Goal: Find specific page/section: Locate a particular part of the current website

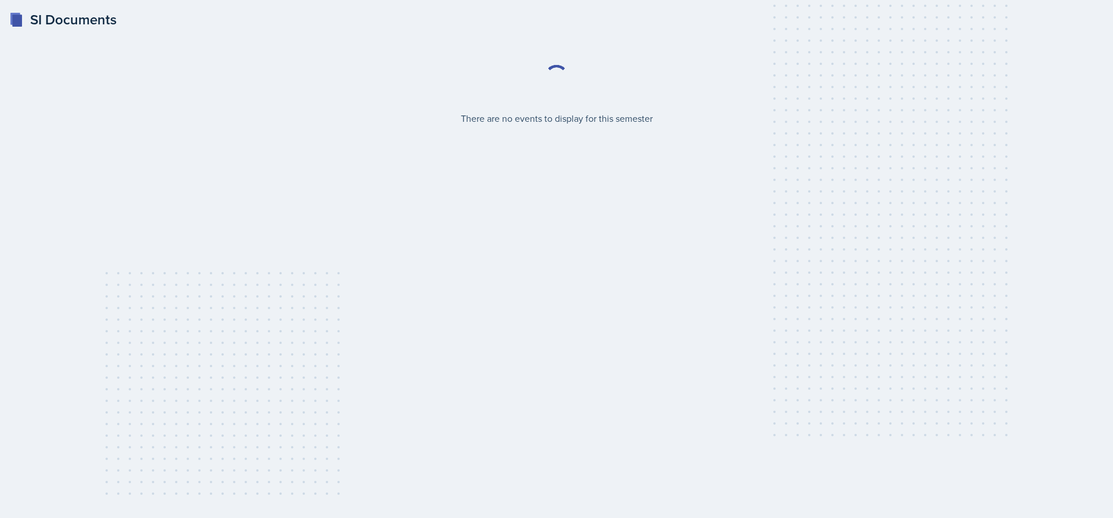
select select "2bed604d-1099-4043-b1bc-2365e8740244"
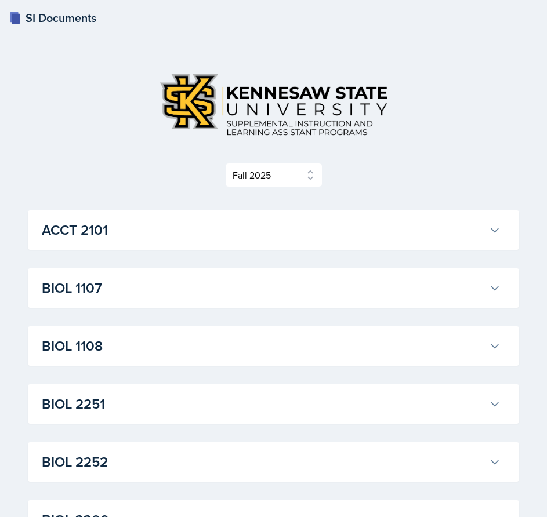
click at [460, 232] on h3 "ACCT 2101" at bounding box center [263, 230] width 442 height 21
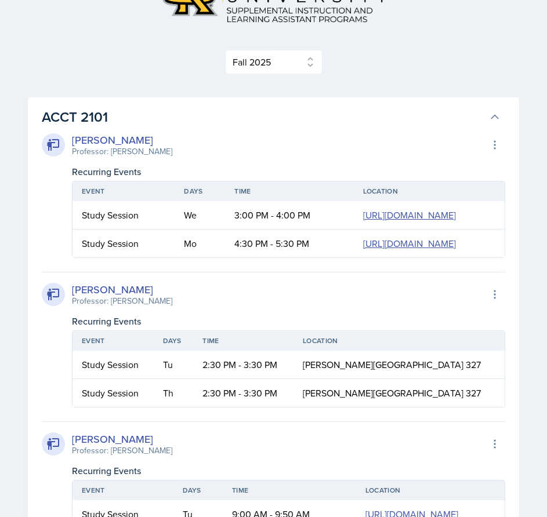
scroll to position [58, 0]
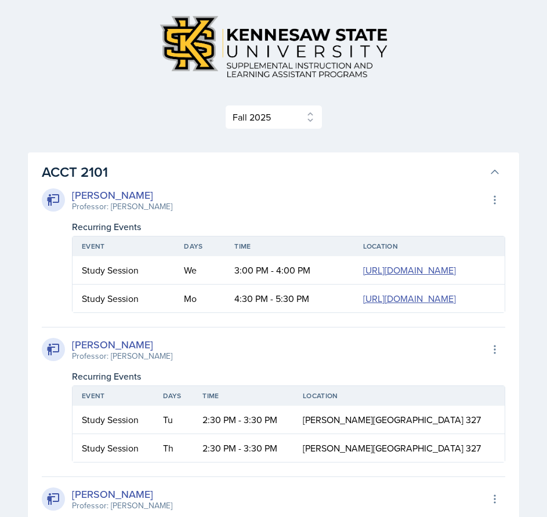
drag, startPoint x: 504, startPoint y: 173, endPoint x: 491, endPoint y: 171, distance: 12.3
click at [482, 172] on h3 "ACCT 2101" at bounding box center [263, 172] width 442 height 21
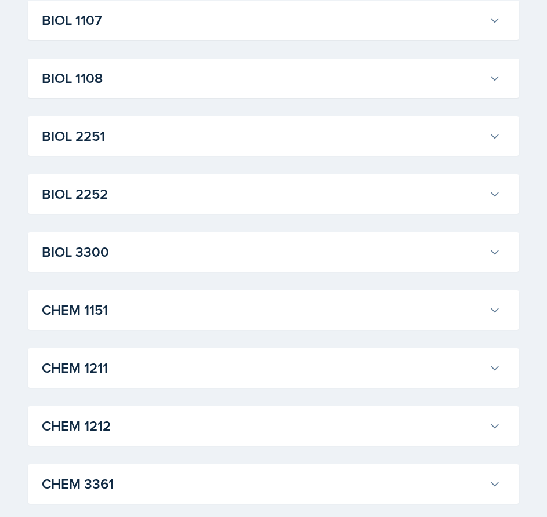
scroll to position [348, 0]
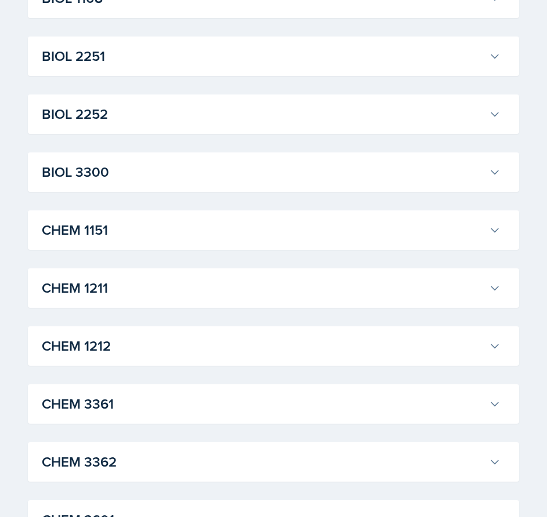
click at [471, 236] on h3 "CHEM 1151" at bounding box center [263, 230] width 442 height 21
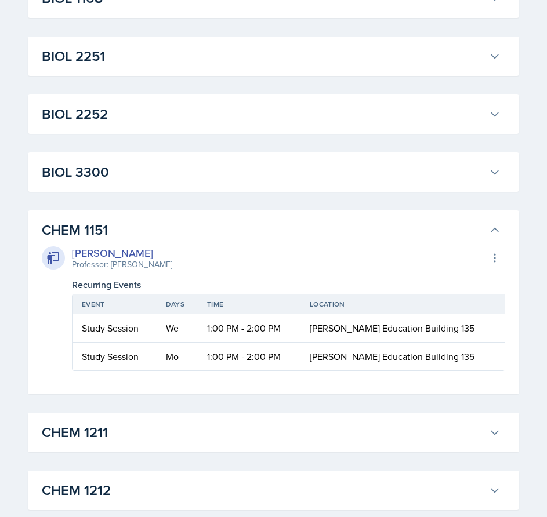
click at [493, 233] on icon at bounding box center [495, 230] width 12 height 12
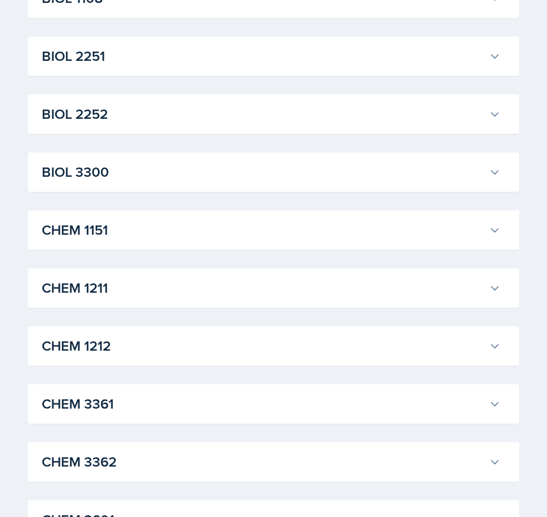
click at [378, 242] on button "CHEM 1151" at bounding box center [270, 230] width 463 height 26
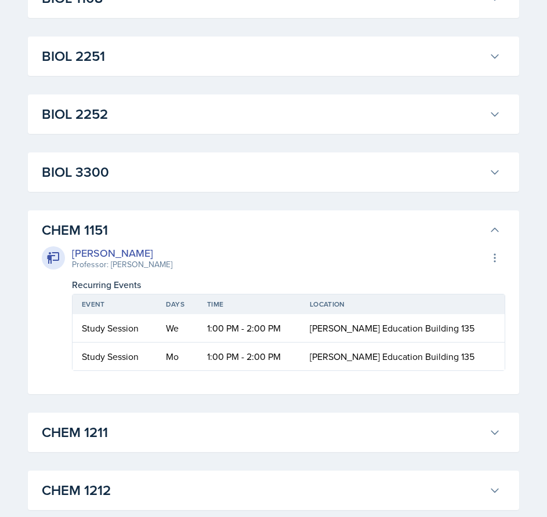
click at [497, 229] on icon at bounding box center [495, 230] width 12 height 12
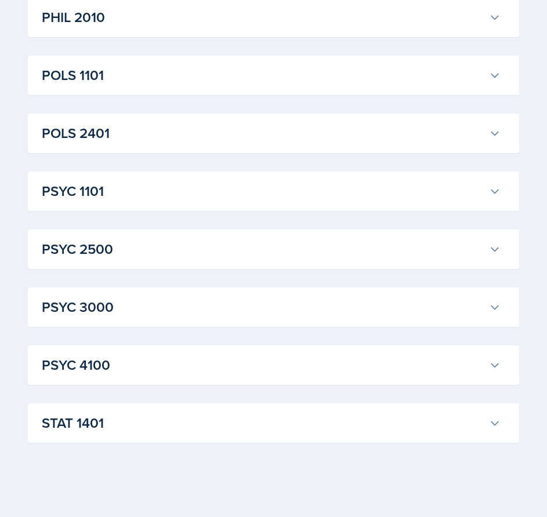
click at [333, 428] on h3 "STAT 1401" at bounding box center [263, 423] width 442 height 21
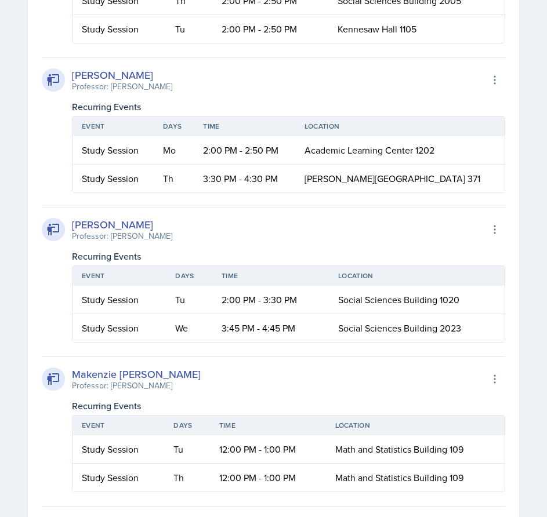
scroll to position [2220, 0]
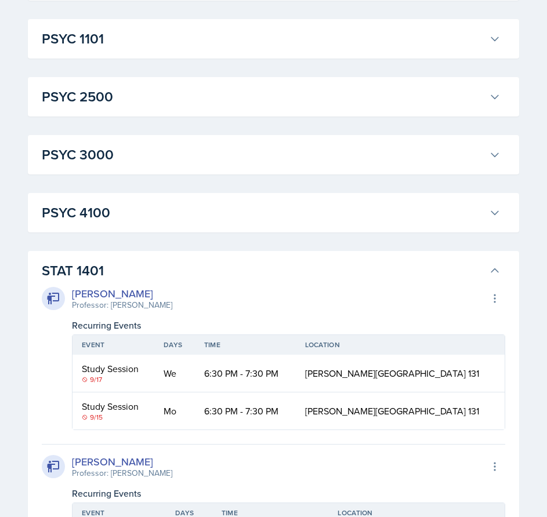
click at [481, 263] on h3 "STAT 1401" at bounding box center [263, 270] width 442 height 21
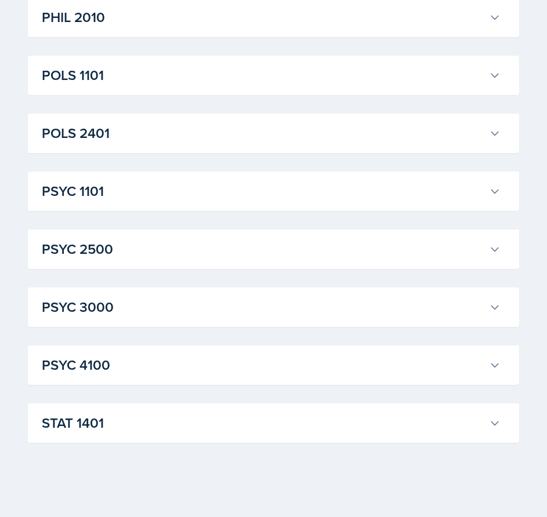
scroll to position [1546, 0]
click at [258, 304] on h3 "PSYC 3000" at bounding box center [263, 307] width 442 height 21
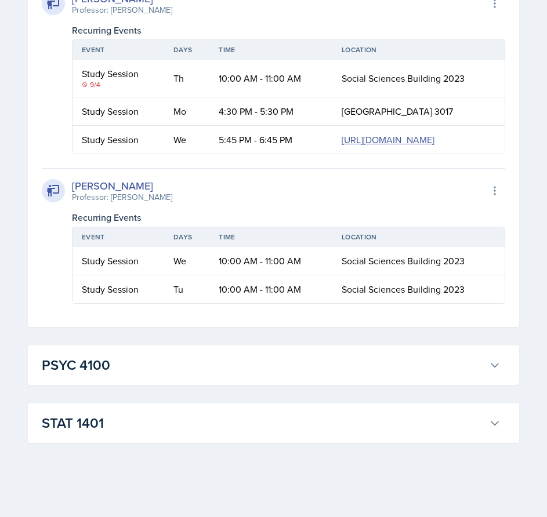
scroll to position [2002, 0]
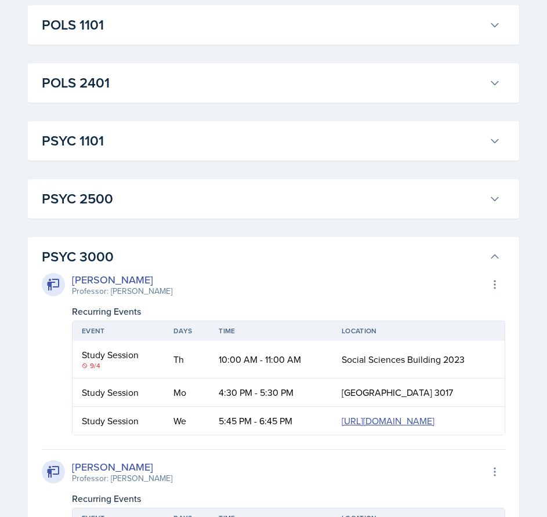
click at [486, 255] on button "PSYC 3000" at bounding box center [270, 257] width 463 height 26
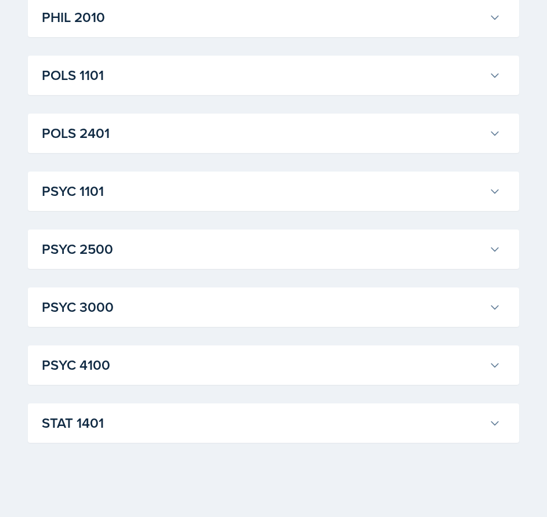
click at [486, 291] on div "PSYC 3000 [PERSON_NAME] Professor: [PERSON_NAME] Export to Google Calendar Recu…" at bounding box center [273, 306] width 491 height 39
click at [480, 307] on h3 "PSYC 3000" at bounding box center [263, 307] width 442 height 21
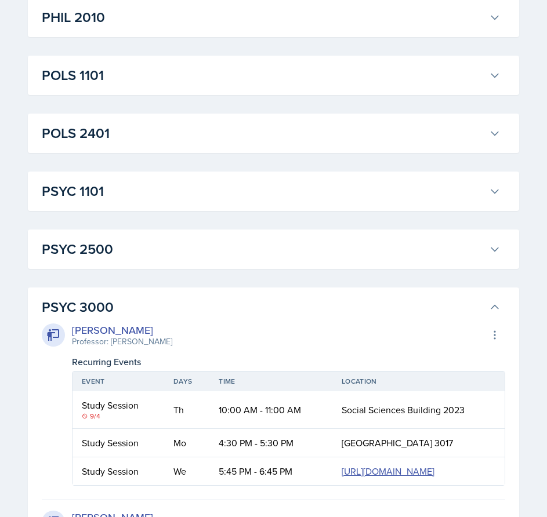
drag, startPoint x: 369, startPoint y: 317, endPoint x: 372, endPoint y: 304, distance: 13.1
click at [369, 317] on h3 "PSYC 3000" at bounding box center [263, 307] width 442 height 21
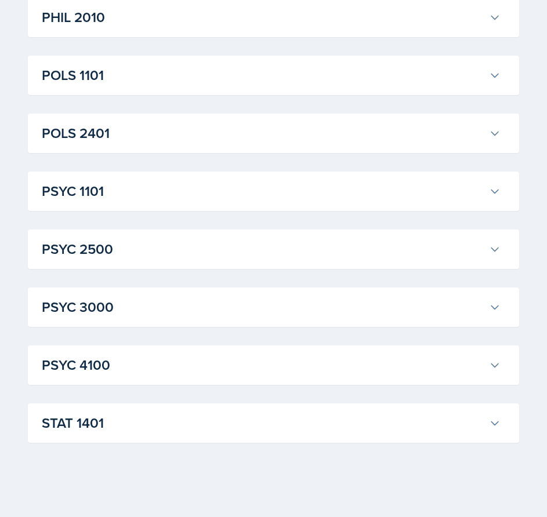
click at [380, 137] on h3 "POLS 2401" at bounding box center [263, 133] width 442 height 21
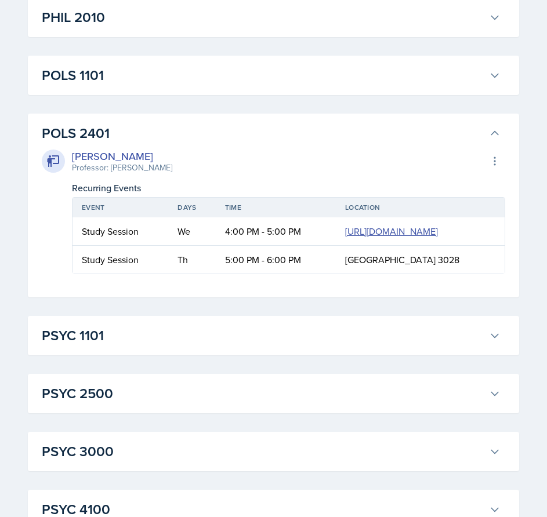
click at [405, 134] on h3 "POLS 2401" at bounding box center [263, 133] width 442 height 21
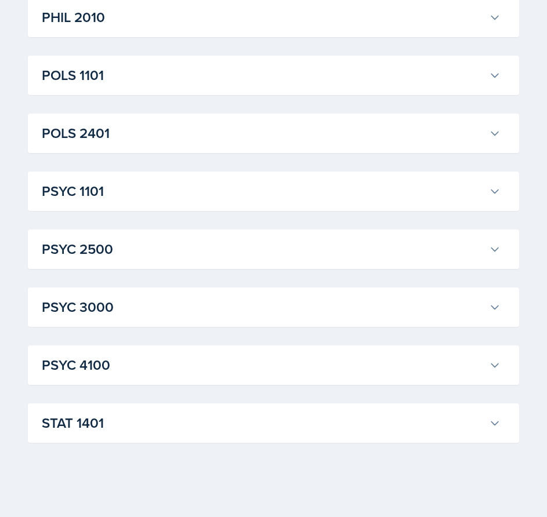
click at [302, 56] on div "POLS 1101 [PERSON_NAME] Professor: [PERSON_NAME] Export to Google Calendar Recu…" at bounding box center [273, 75] width 491 height 39
click at [298, 68] on h3 "POLS 1101" at bounding box center [263, 75] width 442 height 21
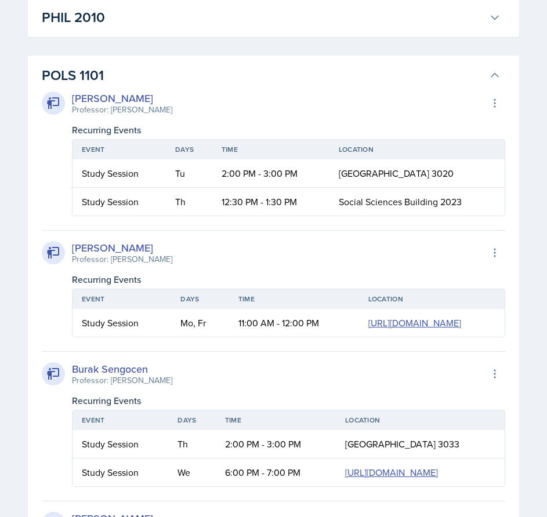
scroll to position [1256, 0]
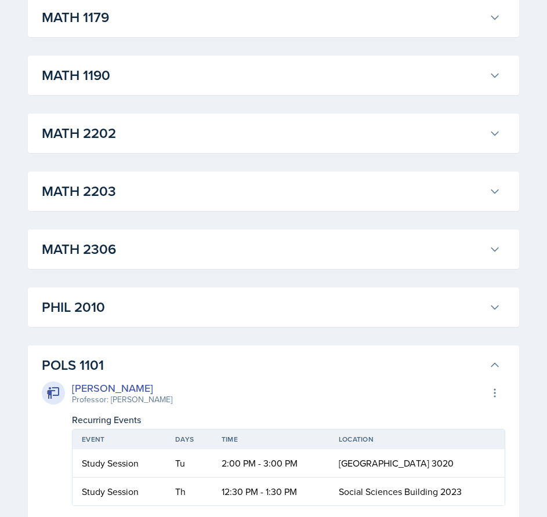
drag, startPoint x: 449, startPoint y: 372, endPoint x: 443, endPoint y: 365, distance: 8.7
click at [449, 372] on h3 "POLS 1101" at bounding box center [263, 365] width 442 height 21
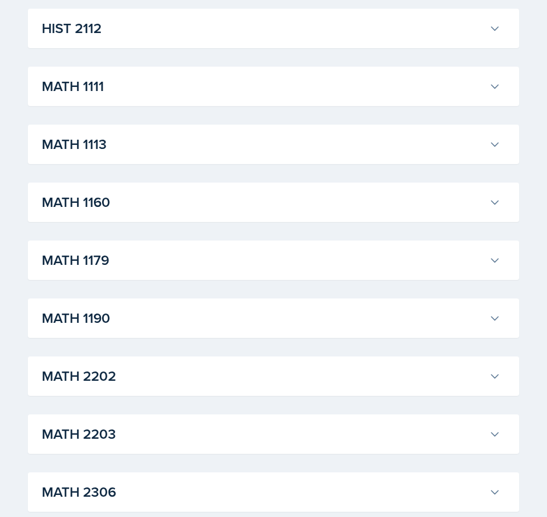
scroll to position [966, 0]
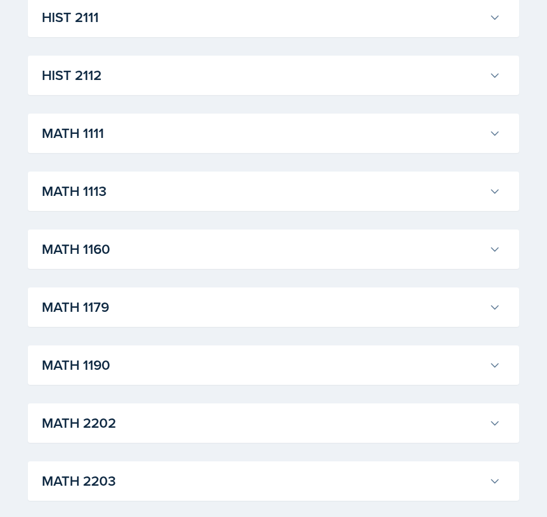
click at [289, 134] on h3 "MATH 1111" at bounding box center [263, 133] width 442 height 21
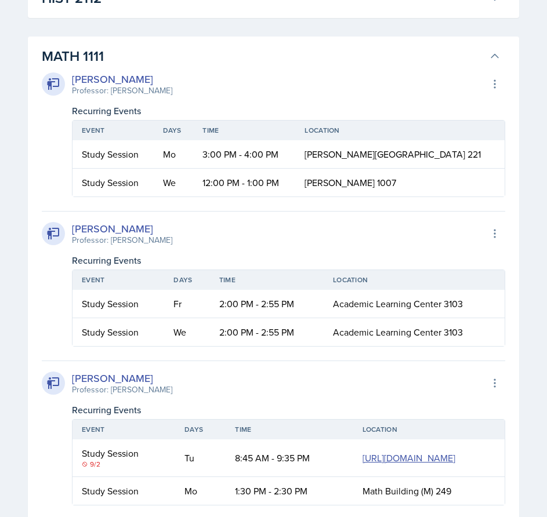
scroll to position [1024, 0]
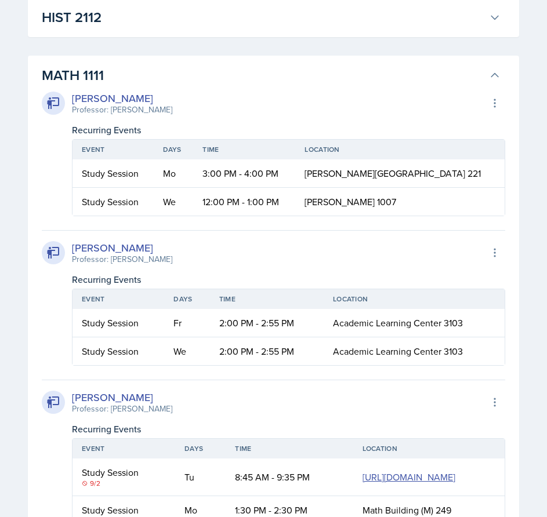
click at [494, 70] on icon at bounding box center [495, 76] width 12 height 12
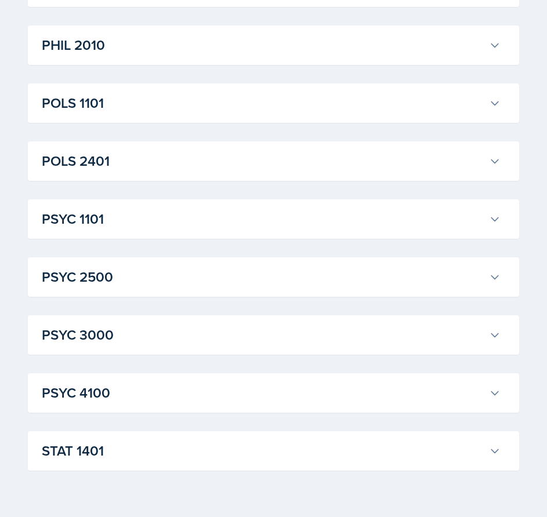
scroll to position [1546, 0]
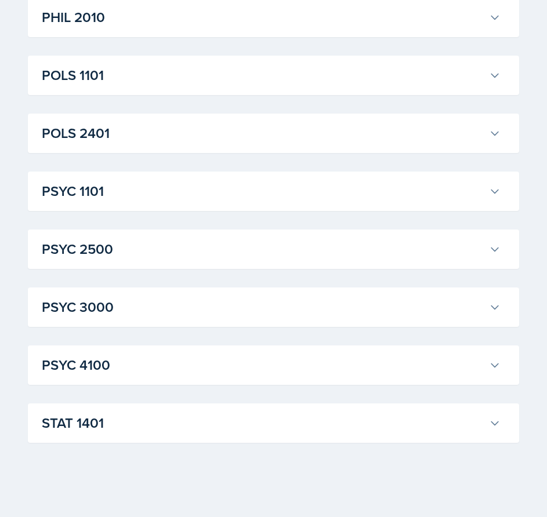
click at [404, 428] on h3 "STAT 1401" at bounding box center [263, 423] width 442 height 21
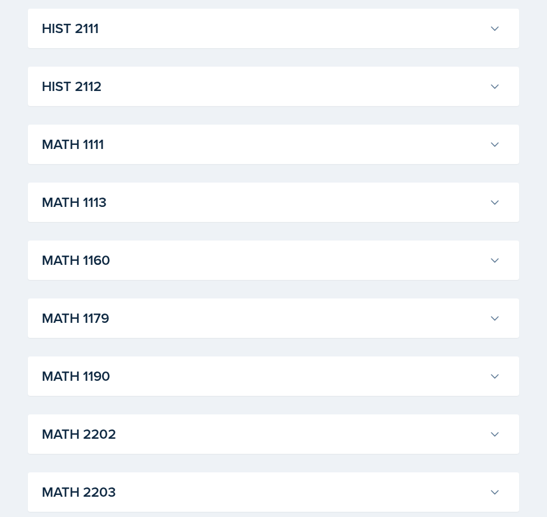
scroll to position [850, 0]
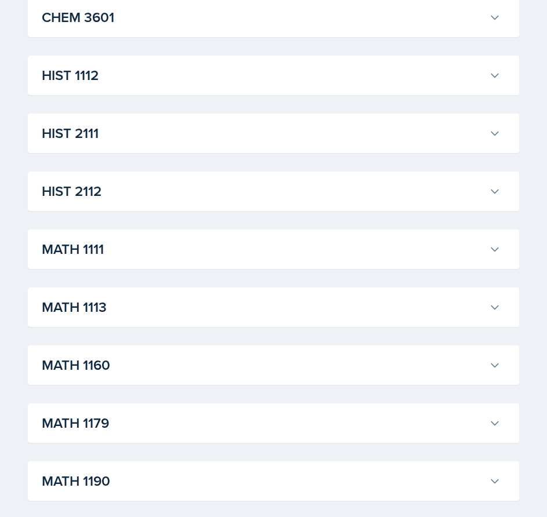
click at [263, 247] on h3 "MATH 1111" at bounding box center [263, 249] width 442 height 21
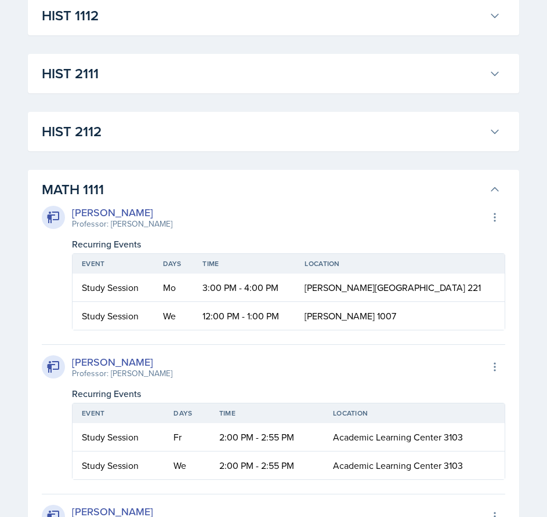
scroll to position [792, 0]
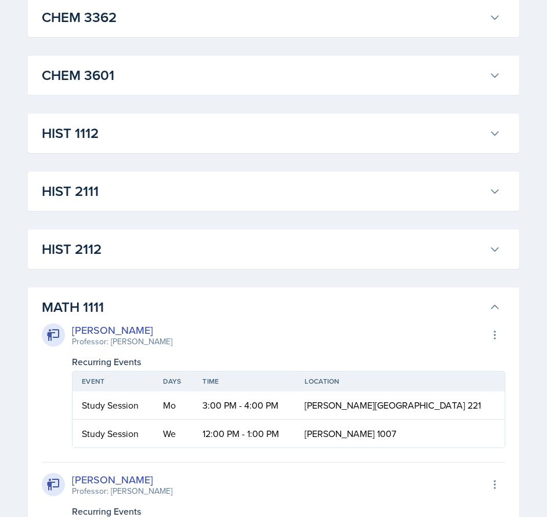
click at [488, 312] on button "MATH 1111" at bounding box center [270, 307] width 463 height 26
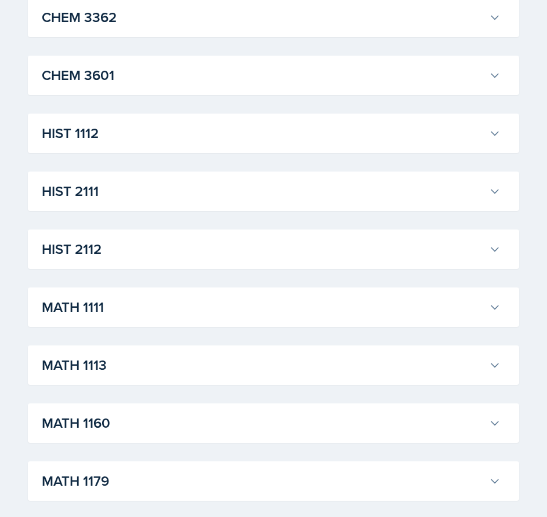
click at [488, 312] on button "MATH 1111" at bounding box center [270, 307] width 463 height 26
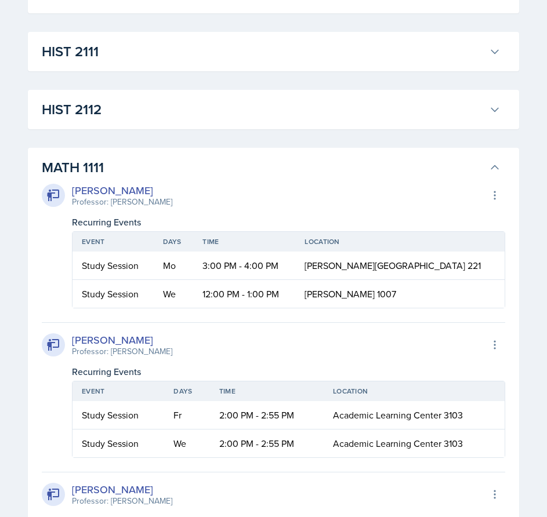
scroll to position [850, 0]
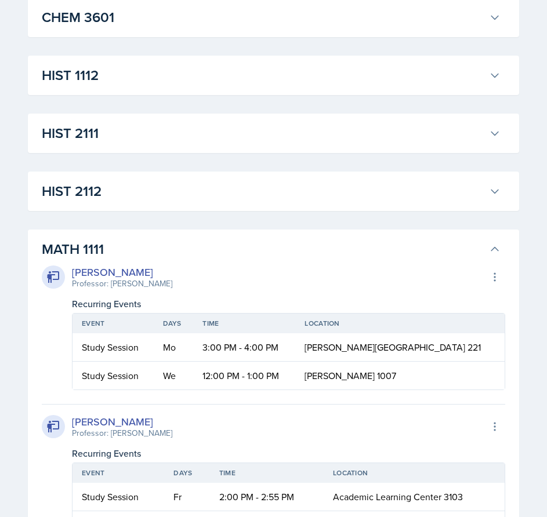
click at [496, 249] on icon at bounding box center [495, 249] width 12 height 12
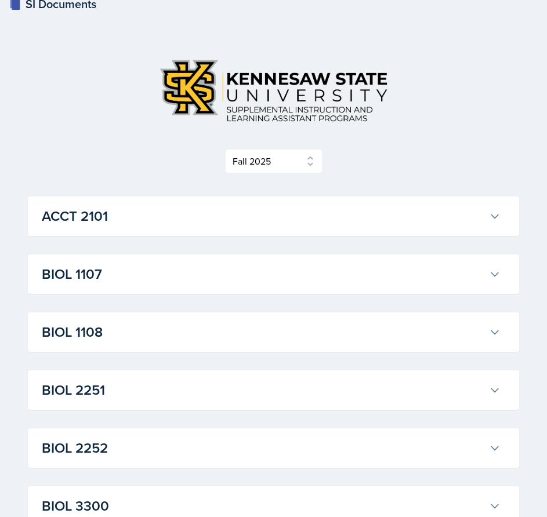
scroll to position [0, 0]
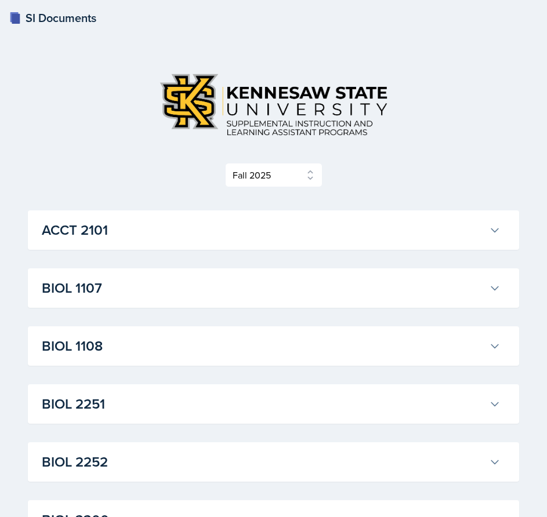
click at [359, 218] on button "ACCT 2101" at bounding box center [270, 230] width 463 height 26
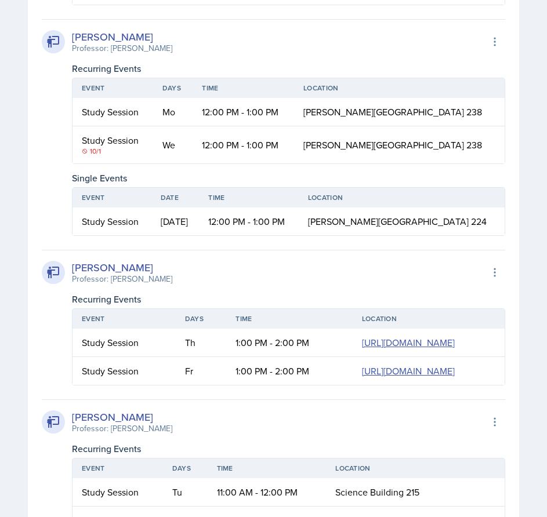
scroll to position [811, 0]
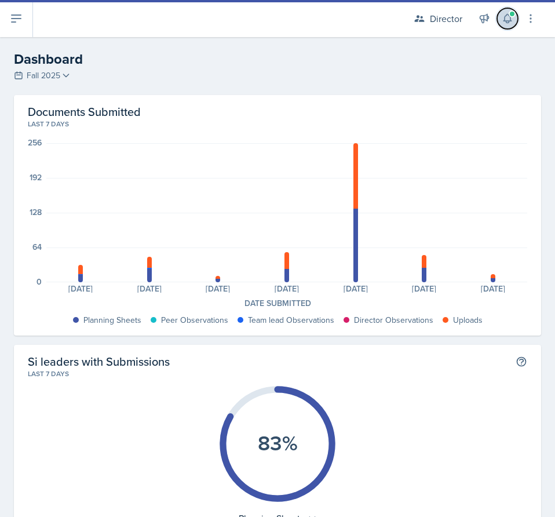
click at [509, 21] on icon at bounding box center [508, 18] width 8 height 9
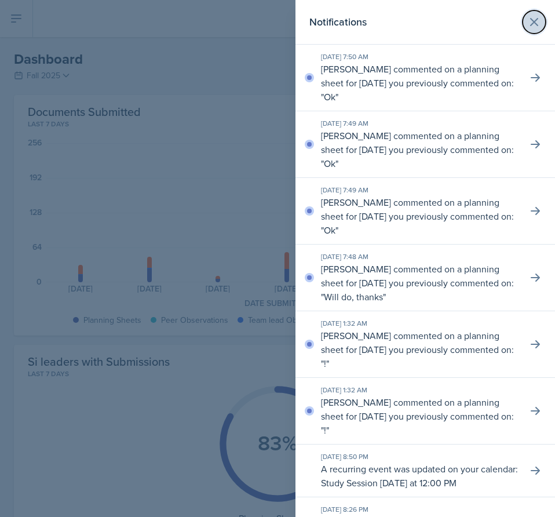
click at [527, 21] on icon at bounding box center [534, 22] width 14 height 14
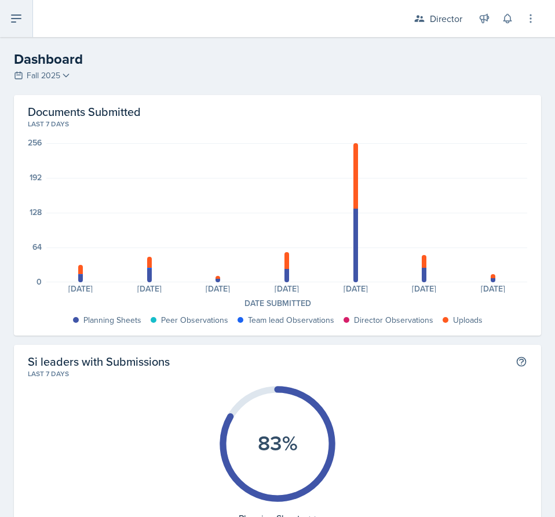
click at [24, 13] on button at bounding box center [16, 18] width 33 height 37
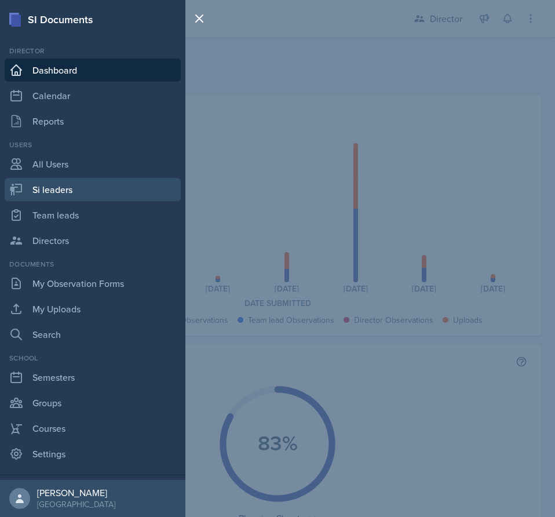
drag, startPoint x: 68, startPoint y: 183, endPoint x: 352, endPoint y: 155, distance: 285.4
click at [68, 183] on link "Si leaders" at bounding box center [93, 189] width 176 height 23
select select "2bed604d-1099-4043-b1bc-2365e8740244"
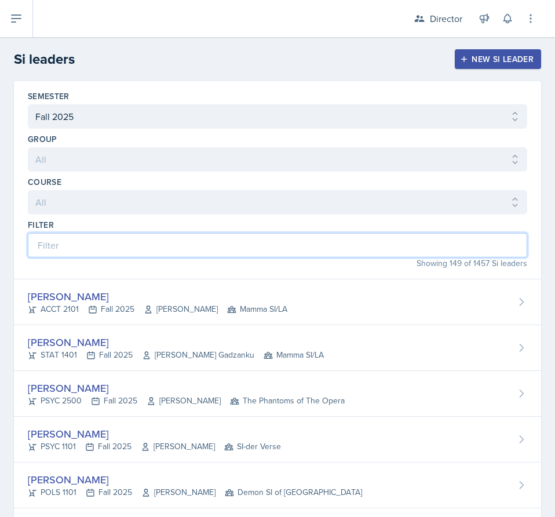
click at [184, 256] on input at bounding box center [278, 245] width 500 height 24
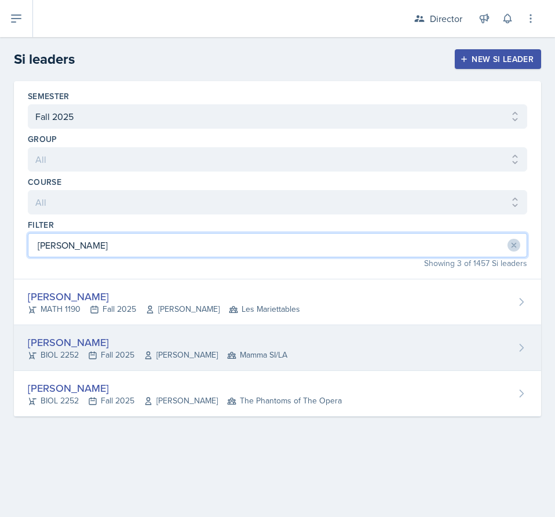
type input "william"
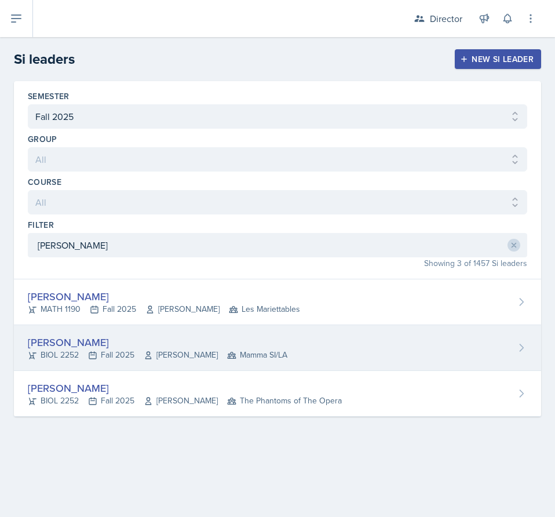
click at [166, 347] on div "[PERSON_NAME]" at bounding box center [158, 342] width 260 height 16
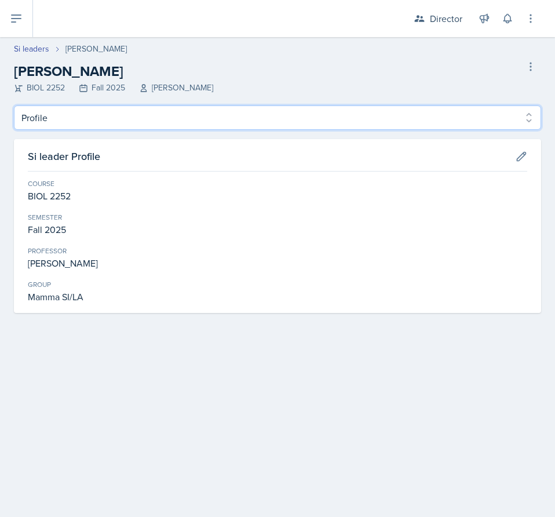
click at [244, 118] on select "Profile Planning Sheets Observation Forms Uploads" at bounding box center [277, 117] width 527 height 24
select select "Planning Sheets"
click at [14, 105] on select "Profile Planning Sheets Observation Forms Uploads" at bounding box center [277, 117] width 527 height 24
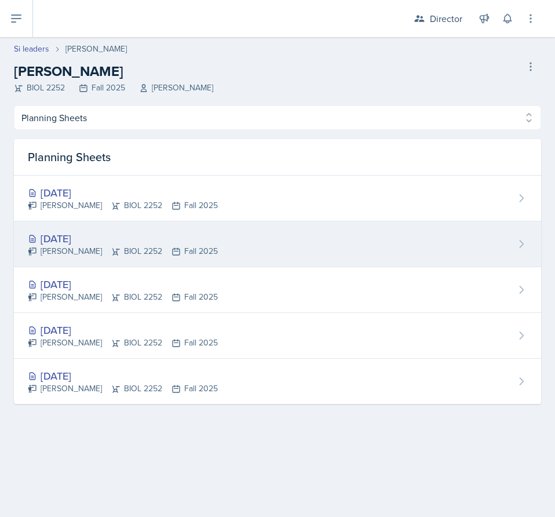
click at [167, 245] on div "William Talley BIOL 2252 Fall 2025" at bounding box center [123, 251] width 190 height 12
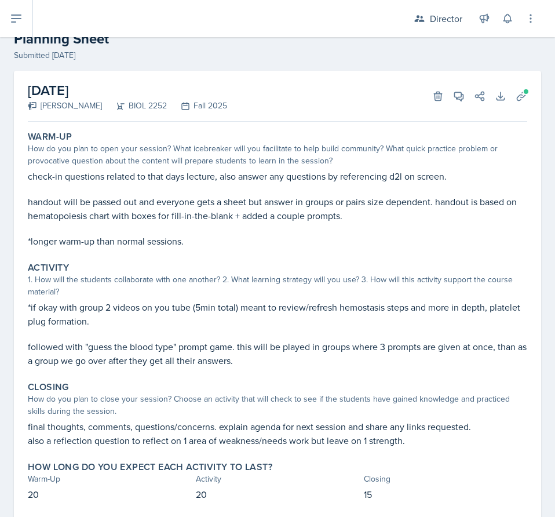
scroll to position [63, 0]
